Goal: Task Accomplishment & Management: Complete application form

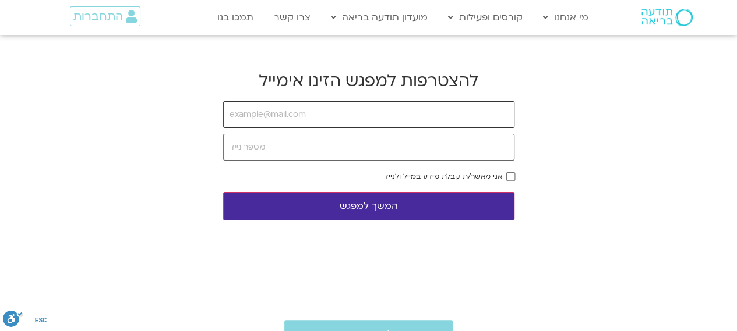
click at [380, 116] on input "email" at bounding box center [368, 114] width 291 height 27
type input "[EMAIL_ADDRESS][DOMAIN_NAME]"
click at [359, 154] on input "tel" at bounding box center [368, 147] width 291 height 27
click at [352, 154] on input "tel" at bounding box center [368, 147] width 291 height 27
type input "0543180876"
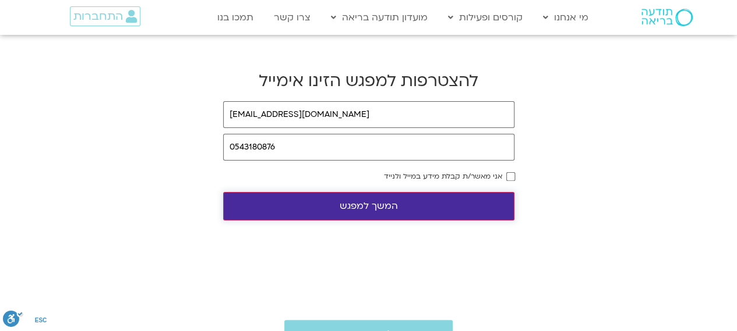
click at [355, 211] on button "המשך למפגש" at bounding box center [368, 206] width 291 height 29
click at [516, 176] on body "דלג לתוכן Main Menu מי אנחנו מי אנחנו שאלות נפוצות מנחים ומנחות בתודעה בריאה מה…" at bounding box center [368, 328] width 737 height 656
click at [511, 180] on form "[EMAIL_ADDRESS][DOMAIN_NAME] 0543180876 אני מאשר/ת קבלת מידע במייל ולנייד המשך …" at bounding box center [368, 160] width 291 height 119
click at [479, 200] on button "המשך למפגש" at bounding box center [368, 206] width 291 height 29
